Goal: Transaction & Acquisition: Book appointment/travel/reservation

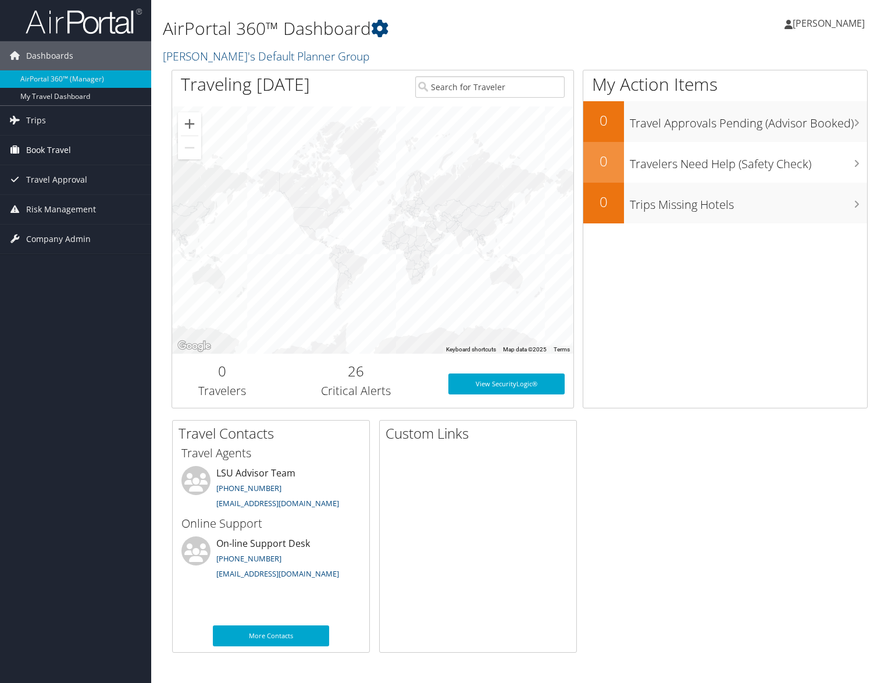
click at [56, 148] on span "Book Travel" at bounding box center [48, 149] width 45 height 29
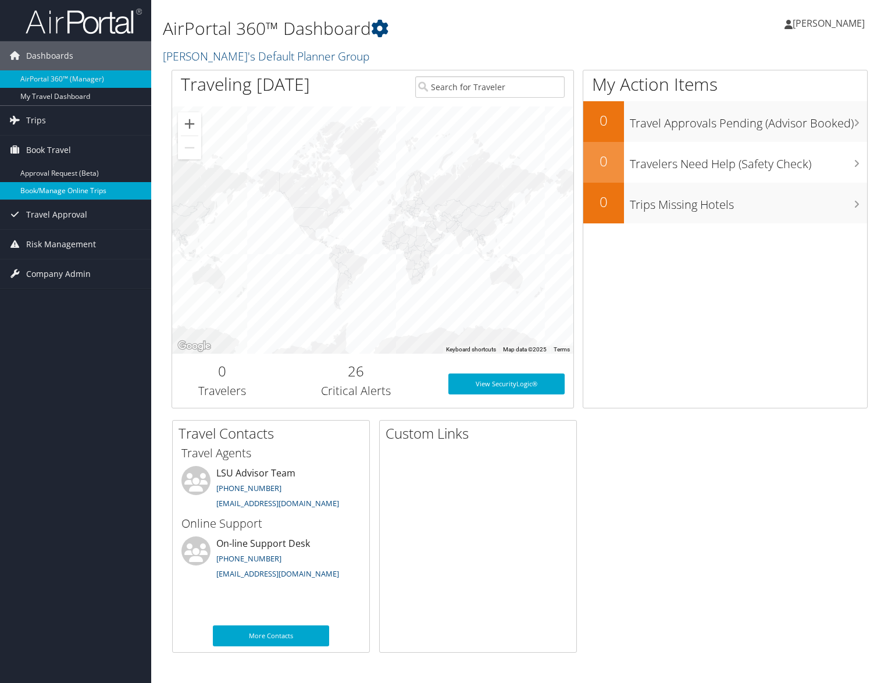
click at [60, 187] on link "Book/Manage Online Trips" at bounding box center [75, 190] width 151 height 17
